Goal: Transaction & Acquisition: Purchase product/service

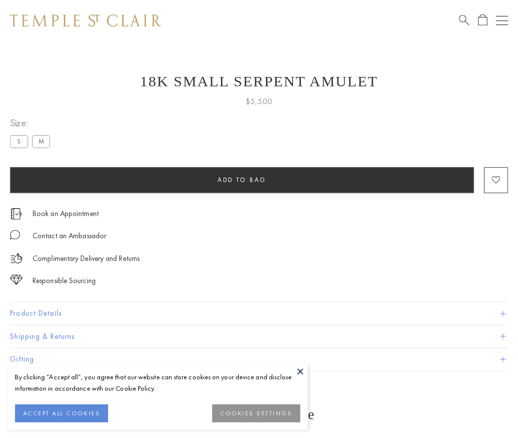
scroll to position [24, 0]
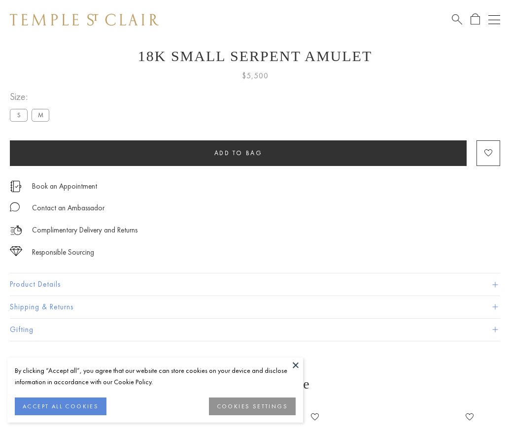
click at [238, 153] on span "Add to bag" at bounding box center [238, 153] width 48 height 8
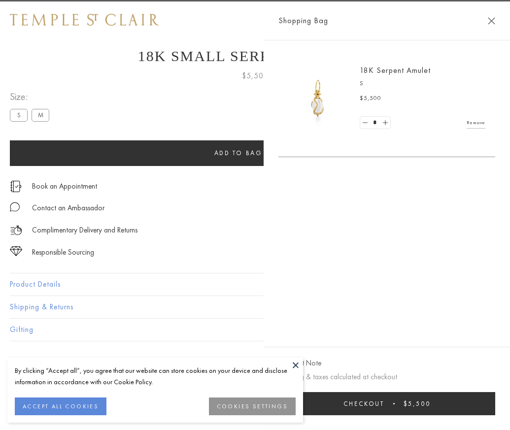
click at [493, 411] on button "Checkout $5,500" at bounding box center [387, 403] width 217 height 23
